Goal: Task Accomplishment & Management: Use online tool/utility

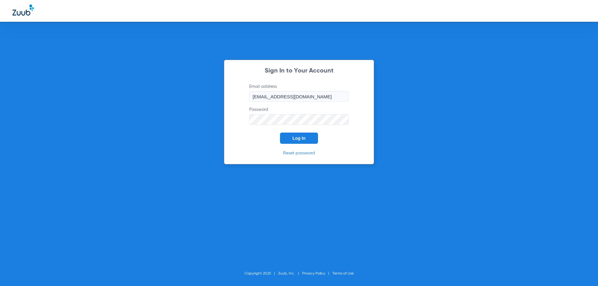
click at [293, 95] on input "[EMAIL_ADDRESS][DOMAIN_NAME]" at bounding box center [299, 96] width 100 height 11
click at [294, 143] on button "Log In" at bounding box center [299, 138] width 38 height 11
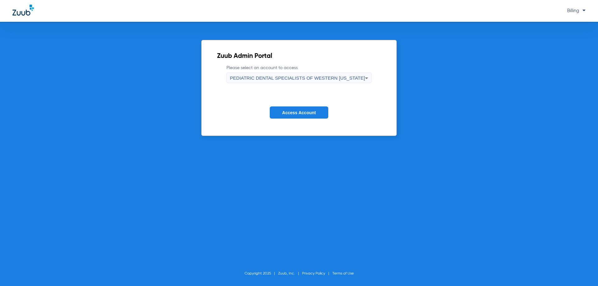
click at [299, 79] on span "PEDIATRIC DENTAL SPECIALISTS OF WESTERN [US_STATE]" at bounding box center [297, 77] width 135 height 5
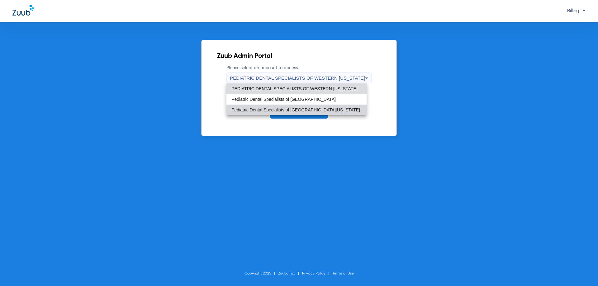
click at [304, 110] on span "Pediatric Dental Specialists of [GEOGRAPHIC_DATA][US_STATE]" at bounding box center [295, 110] width 129 height 4
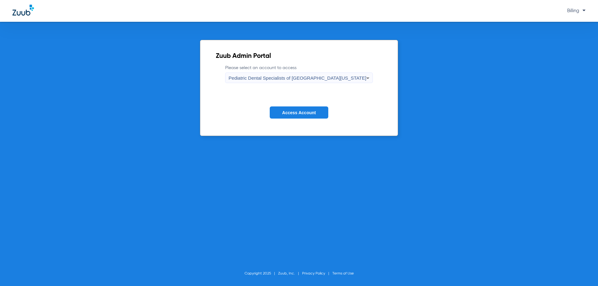
click at [304, 110] on span "Access Account" at bounding box center [299, 112] width 34 height 5
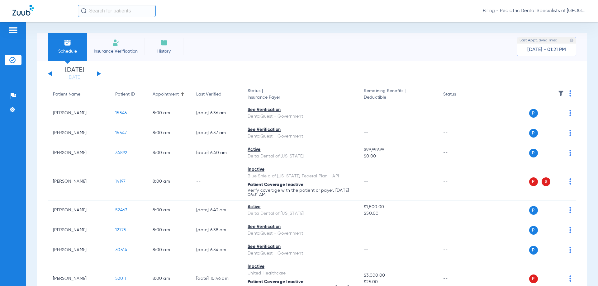
click at [98, 72] on button at bounding box center [99, 73] width 4 height 5
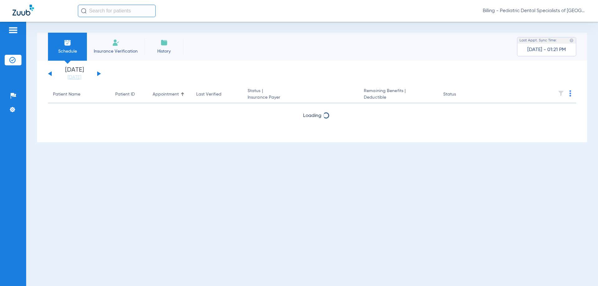
click at [98, 72] on button at bounding box center [99, 73] width 4 height 5
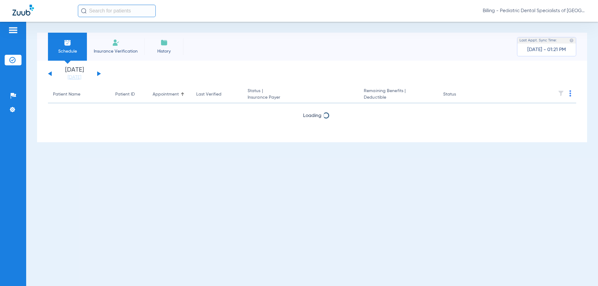
click at [98, 72] on button at bounding box center [99, 73] width 4 height 5
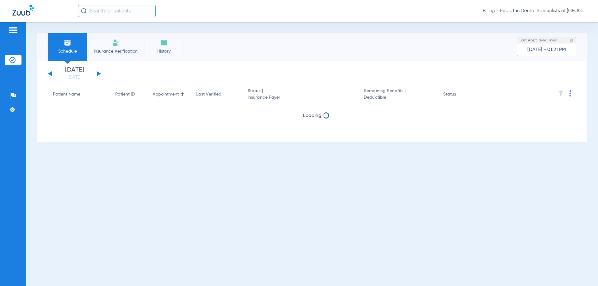
click at [98, 72] on button at bounding box center [99, 73] width 4 height 5
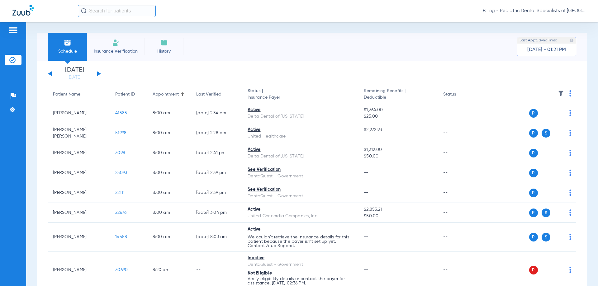
click at [569, 94] on img at bounding box center [570, 93] width 2 height 6
click at [552, 119] on span "Verify All" at bounding box center [541, 118] width 39 height 4
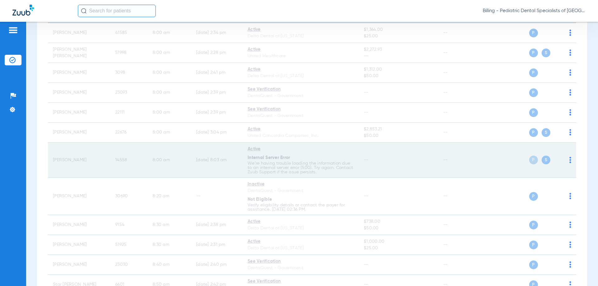
scroll to position [93, 0]
